Goal: Task Accomplishment & Management: Use online tool/utility

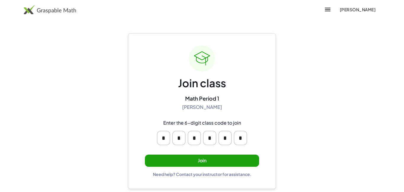
click at [185, 156] on button "Join" at bounding box center [202, 160] width 114 height 12
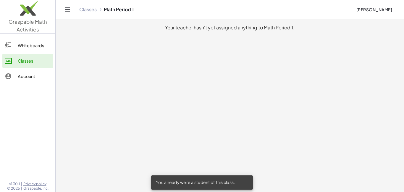
click at [29, 75] on div "Account" at bounding box center [34, 76] width 33 height 7
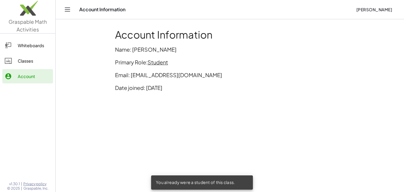
click at [37, 49] on link "Whiteboards" at bounding box center [27, 45] width 51 height 14
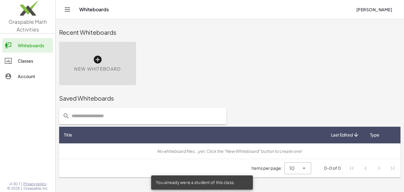
click at [100, 66] on span "New Whiteboard" at bounding box center [97, 68] width 46 height 7
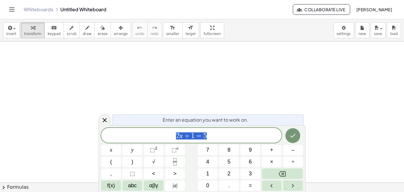
scroll to position [0, 0]
click at [83, 35] on span "draw" at bounding box center [87, 34] width 9 height 4
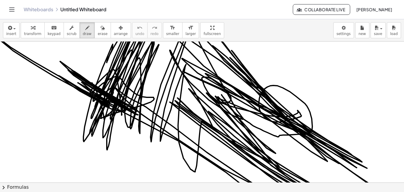
drag, startPoint x: 92, startPoint y: 83, endPoint x: 226, endPoint y: -15, distance: 165.1
click at [226, 0] on html "Graspable Math Activities Whiteboards Classes Account v1.30.1 | Privacy policy …" at bounding box center [202, 96] width 404 height 192
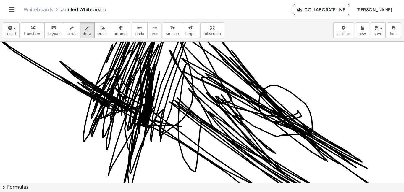
drag, startPoint x: 140, startPoint y: 103, endPoint x: 176, endPoint y: 117, distance: 38.2
click at [176, 117] on div at bounding box center [202, 181] width 404 height 281
drag, startPoint x: 176, startPoint y: 117, endPoint x: 164, endPoint y: 113, distance: 12.9
click at [164, 113] on div at bounding box center [202, 181] width 404 height 281
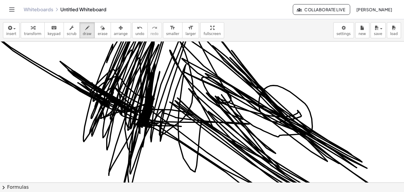
drag, startPoint x: 153, startPoint y: 119, endPoint x: 144, endPoint y: 102, distance: 18.8
click at [144, 102] on div at bounding box center [202, 181] width 404 height 281
drag, startPoint x: 170, startPoint y: 111, endPoint x: 139, endPoint y: 120, distance: 31.7
click at [139, 120] on div at bounding box center [202, 181] width 404 height 281
click at [186, 33] on span "larger" at bounding box center [191, 34] width 10 height 4
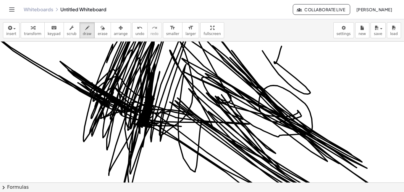
drag, startPoint x: 282, startPoint y: 46, endPoint x: 258, endPoint y: 44, distance: 23.5
click at [258, 44] on div at bounding box center [202, 181] width 404 height 281
click at [188, 30] on icon "format_size" at bounding box center [191, 27] width 6 height 7
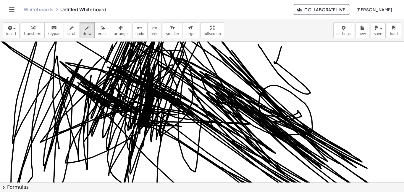
drag, startPoint x: 59, startPoint y: 147, endPoint x: 123, endPoint y: 69, distance: 101.3
click at [123, 69] on div at bounding box center [202, 181] width 404 height 281
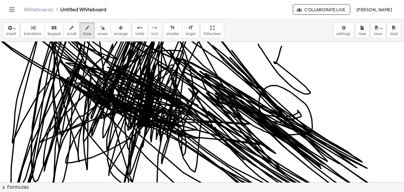
drag, startPoint x: 123, startPoint y: 69, endPoint x: 140, endPoint y: 110, distance: 44.3
click at [140, 110] on div at bounding box center [202, 181] width 404 height 281
click at [98, 27] on div "button" at bounding box center [103, 27] width 10 height 7
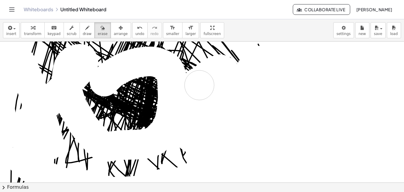
drag, startPoint x: 105, startPoint y: 81, endPoint x: 184, endPoint y: 129, distance: 92.7
click at [200, 86] on div at bounding box center [202, 181] width 404 height 281
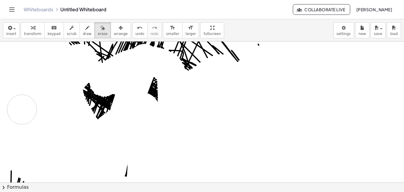
drag, startPoint x: 184, startPoint y: 129, endPoint x: 33, endPoint y: 131, distance: 151.3
click at [33, 131] on div at bounding box center [202, 181] width 404 height 281
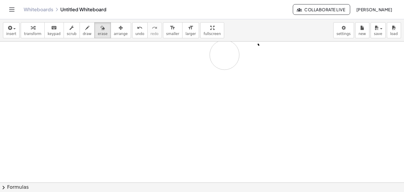
drag, startPoint x: 21, startPoint y: 164, endPoint x: 314, endPoint y: 191, distance: 294.7
click at [314, 191] on div "insert select one: Math Expression Function Text Youtube Video Graphing Geometr…" at bounding box center [202, 105] width 404 height 172
click at [80, 37] on button "draw" at bounding box center [87, 30] width 15 height 16
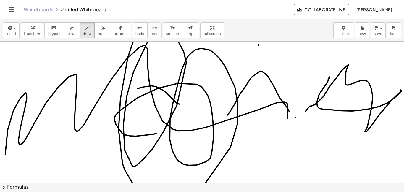
drag, startPoint x: 156, startPoint y: 133, endPoint x: 156, endPoint y: 191, distance: 58.0
click at [156, 191] on div "insert select one: Math Expression Function Text Youtube Video Graphing Geometr…" at bounding box center [202, 105] width 404 height 172
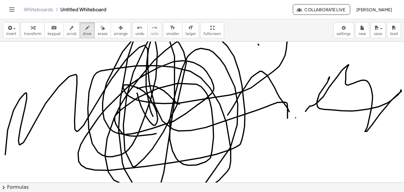
drag, startPoint x: 156, startPoint y: 191, endPoint x: 138, endPoint y: 93, distance: 100.3
click at [138, 93] on div at bounding box center [202, 181] width 404 height 281
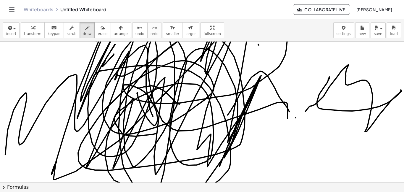
drag, startPoint x: 114, startPoint y: 54, endPoint x: 191, endPoint y: 77, distance: 80.7
click at [191, 77] on div at bounding box center [202, 181] width 404 height 281
click at [94, 29] on button "erase" at bounding box center [102, 30] width 16 height 16
